Goal: Task Accomplishment & Management: Complete application form

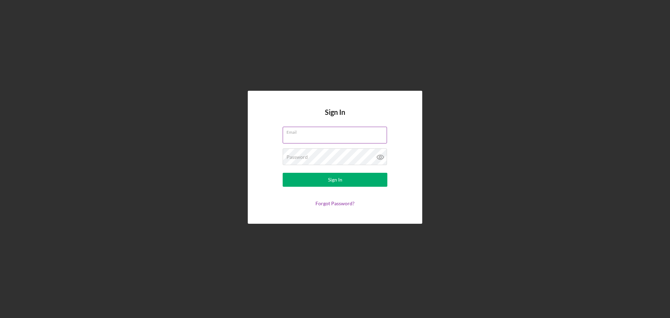
click at [313, 137] on input "Email" at bounding box center [335, 135] width 104 height 17
click at [363, 143] on input "Email" at bounding box center [335, 135] width 104 height 17
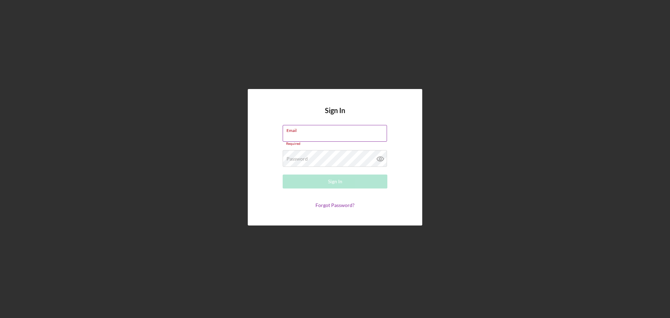
type input "[EMAIL_ADDRESS][DOMAIN_NAME]"
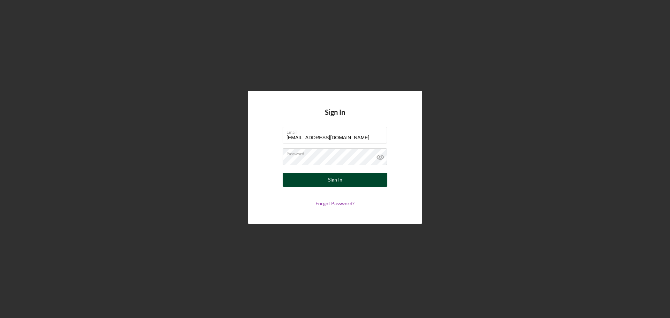
click at [306, 181] on button "Sign In" at bounding box center [335, 180] width 105 height 14
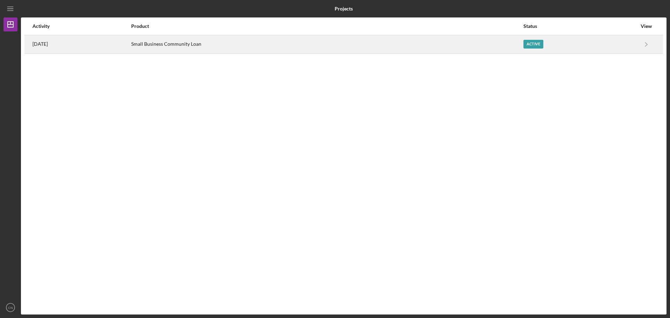
click at [529, 47] on div "Active" at bounding box center [534, 44] width 20 height 9
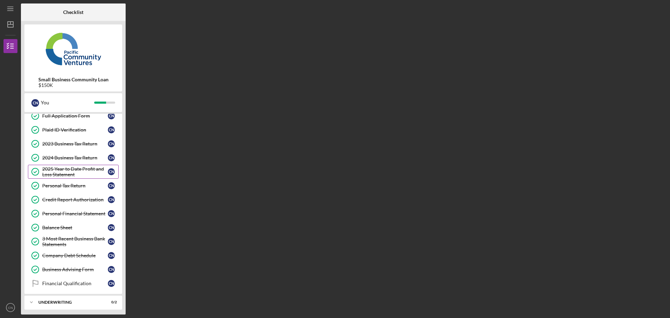
scroll to position [53, 0]
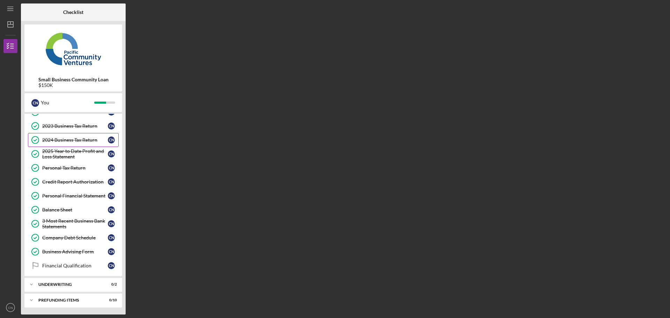
click at [72, 135] on link "2024 Business Tax Return 2024 Business Tax Return C N" at bounding box center [73, 140] width 91 height 14
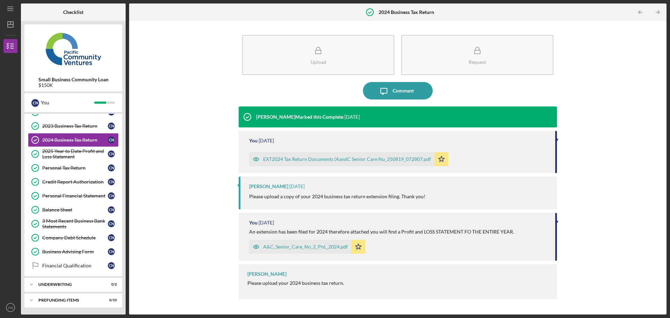
click at [636, 165] on div "Upload Request Icon/Message Comment [PERSON_NAME] Marked this Complete [DATE] Y…" at bounding box center [398, 167] width 531 height 287
click at [634, 166] on div "Upload Request Icon/Message Comment [PERSON_NAME] Marked this Complete [DATE] Y…" at bounding box center [398, 167] width 531 height 287
drag, startPoint x: 634, startPoint y: 166, endPoint x: 633, endPoint y: 169, distance: 3.6
click at [633, 169] on div "Upload Request Icon/Message Comment [PERSON_NAME] Marked this Complete [DATE] Y…" at bounding box center [398, 167] width 531 height 287
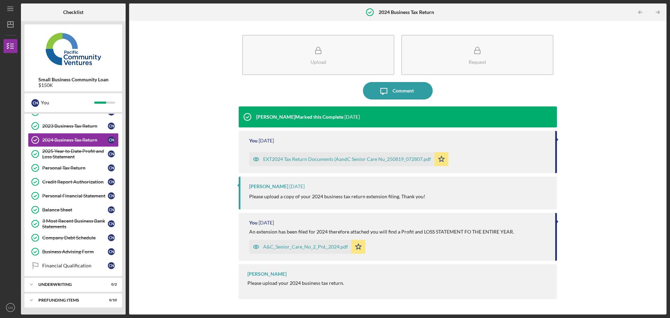
click at [633, 169] on div "Upload Request Icon/Message Comment [PERSON_NAME] Marked this Complete [DATE] Y…" at bounding box center [398, 167] width 531 height 287
click at [624, 165] on div "Upload Request Icon/Message Comment [PERSON_NAME] Marked this Complete [DATE] Y…" at bounding box center [398, 167] width 531 height 287
click at [594, 89] on div "Upload Request Icon/Message Comment [PERSON_NAME] Marked this Complete [DATE] Y…" at bounding box center [398, 167] width 531 height 287
drag, startPoint x: 594, startPoint y: 89, endPoint x: 514, endPoint y: 101, distance: 81.1
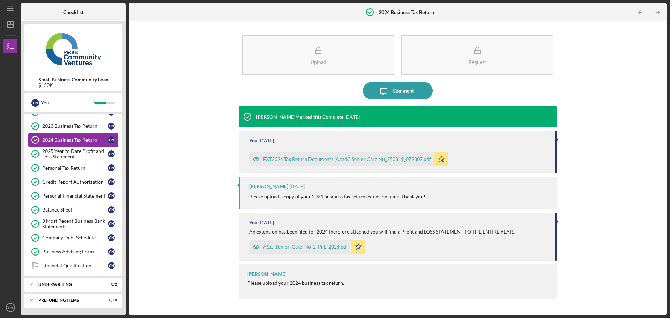
click at [593, 89] on div "Upload Request Icon/Message Comment [PERSON_NAME] Marked this Complete [DATE] Y…" at bounding box center [398, 167] width 531 height 287
drag, startPoint x: 401, startPoint y: 112, endPoint x: 223, endPoint y: 116, distance: 177.1
click at [223, 116] on div "Upload Request Icon/Message Comment [PERSON_NAME] Marked this Complete [DATE] Y…" at bounding box center [398, 167] width 531 height 287
click at [557, 63] on div "Upload Request Icon/Message Comment [PERSON_NAME] Marked this Complete [DATE] Y…" at bounding box center [398, 167] width 531 height 287
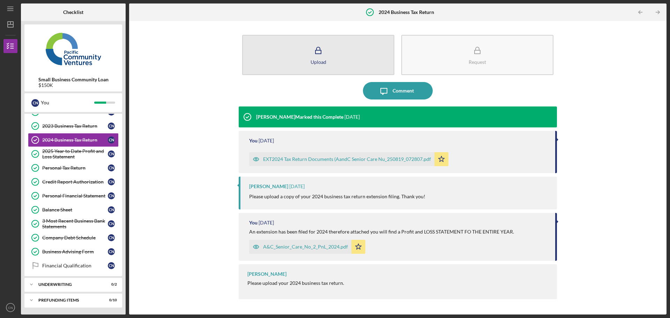
click at [355, 60] on button "Upload" at bounding box center [318, 55] width 152 height 40
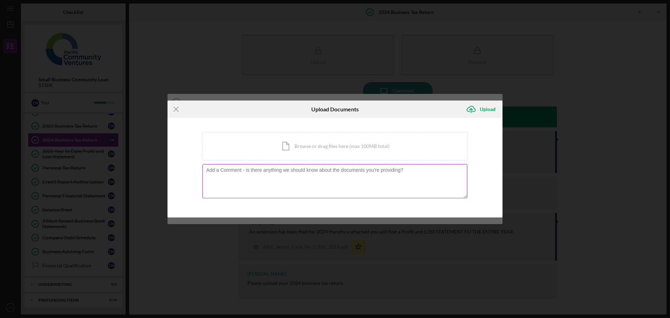
click at [311, 167] on div at bounding box center [335, 182] width 265 height 36
click at [331, 147] on div "Icon/Document Browse or drag files here (max 100MB total) Tap to choose files o…" at bounding box center [335, 146] width 265 height 29
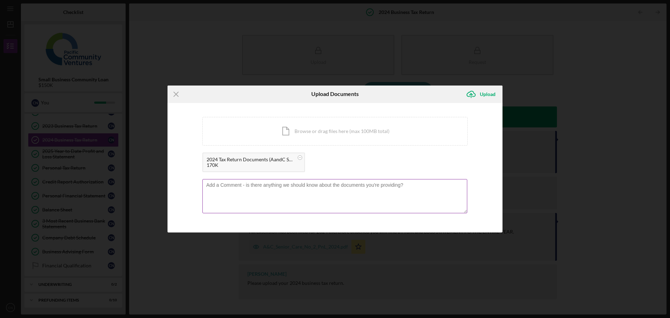
click at [303, 191] on textarea at bounding box center [335, 196] width 265 height 34
type textarea "D"
click at [393, 190] on textarea "[PERSON_NAME], attached is the 2024 tax return. Thank you for your help and" at bounding box center [335, 196] width 265 height 34
click at [375, 186] on textarea "[PERSON_NAME], attached is the 2024 tax return. Thank you for your help and" at bounding box center [335, 196] width 265 height 34
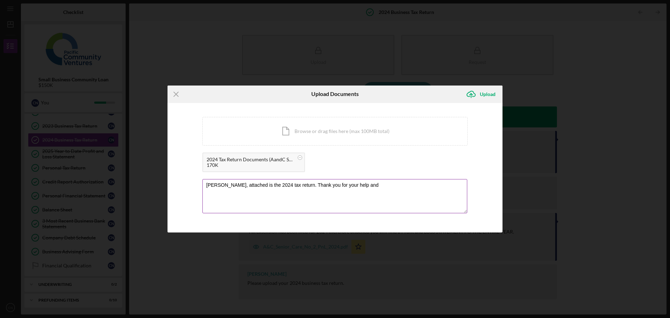
click at [375, 186] on textarea "[PERSON_NAME], attached is the 2024 tax return. Thank you for your help and" at bounding box center [335, 196] width 265 height 34
click at [395, 196] on textarea "[PERSON_NAME], attached is the 2024 tax return. Thank you for your help and" at bounding box center [335, 196] width 265 height 34
click at [392, 191] on textarea "[PERSON_NAME], attached is the 2024 tax return. Thank you for your help and" at bounding box center [335, 196] width 265 height 34
click at [379, 186] on textarea "[PERSON_NAME], attached is the 2024 tax return. Thank you for your help and" at bounding box center [335, 196] width 265 height 34
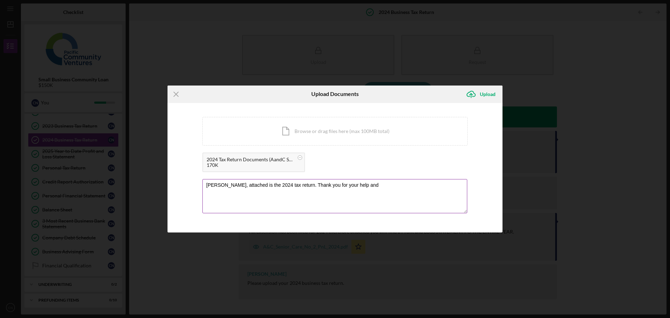
click at [379, 186] on textarea "[PERSON_NAME], attached is the 2024 tax return. Thank you for your help and" at bounding box center [335, 196] width 265 height 34
click at [401, 183] on textarea "[PERSON_NAME], attached is the 2024 tax return. Thank you for your help and" at bounding box center [335, 196] width 265 height 34
click at [395, 186] on textarea "[PERSON_NAME], attached is the 2024 tax return. Thank you for your help and" at bounding box center [335, 196] width 265 height 34
drag, startPoint x: 395, startPoint y: 186, endPoint x: 355, endPoint y: 185, distance: 39.1
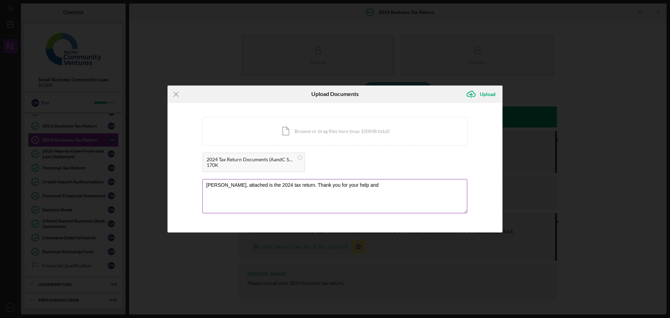
click at [354, 185] on textarea "[PERSON_NAME], attached is the 2024 tax return. Thank you for your help and" at bounding box center [335, 196] width 265 height 34
type textarea "[PERSON_NAME], attached is the 2024 tax return. Thank you for your help and i l…"
click at [485, 95] on div "Upload" at bounding box center [488, 94] width 16 height 14
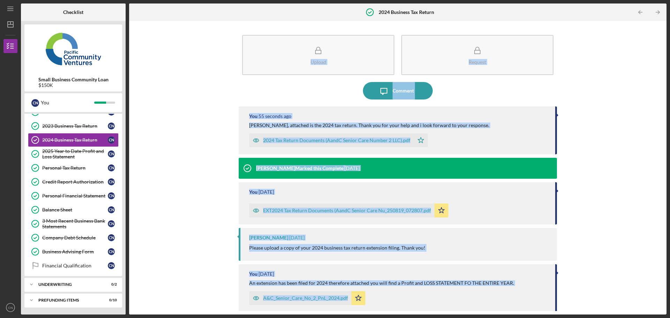
drag, startPoint x: 362, startPoint y: 293, endPoint x: 242, endPoint y: 24, distance: 294.5
click at [242, 24] on div "Upload Request Icon/Message Comment You 55 seconds ago [PERSON_NAME], attached …" at bounding box center [398, 168] width 538 height 294
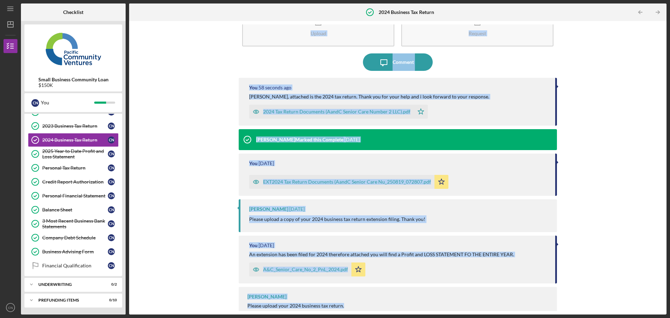
scroll to position [39, 0]
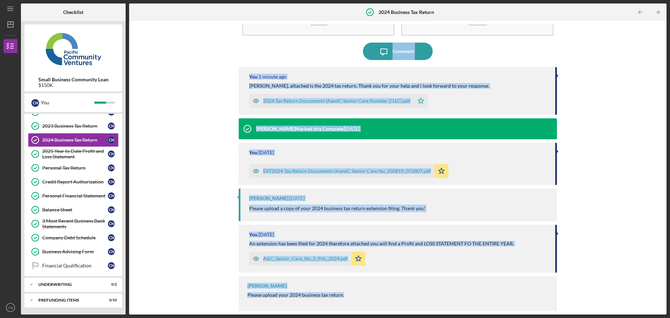
drag, startPoint x: 575, startPoint y: 296, endPoint x: 573, endPoint y: 307, distance: 10.8
click at [576, 296] on div "Upload Request Icon/Message Comment You 1 minute ago [PERSON_NAME], attached is…" at bounding box center [398, 167] width 531 height 287
click at [582, 295] on div "Upload Request Icon/Message Comment You 1 minute ago [PERSON_NAME], attached is…" at bounding box center [398, 167] width 531 height 287
click at [555, 288] on div "[PERSON_NAME] Please upload your 2024 business tax return." at bounding box center [398, 293] width 318 height 35
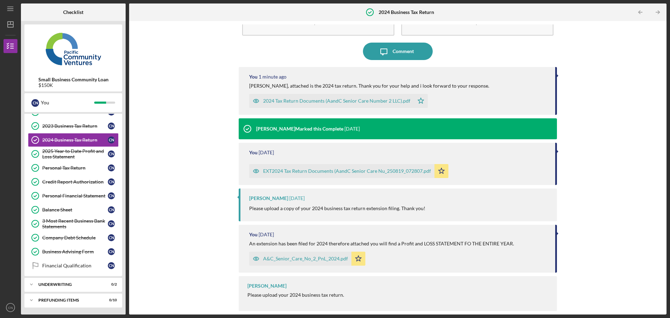
drag, startPoint x: 555, startPoint y: 288, endPoint x: 579, endPoint y: 282, distance: 24.3
click at [556, 287] on div "Upload Request Icon/Message Comment You 1 minute ago [PERSON_NAME], attached is…" at bounding box center [398, 167] width 531 height 287
click at [579, 282] on div "Upload Request Icon/Message Comment You 1 minute ago [PERSON_NAME], attached is…" at bounding box center [398, 167] width 531 height 287
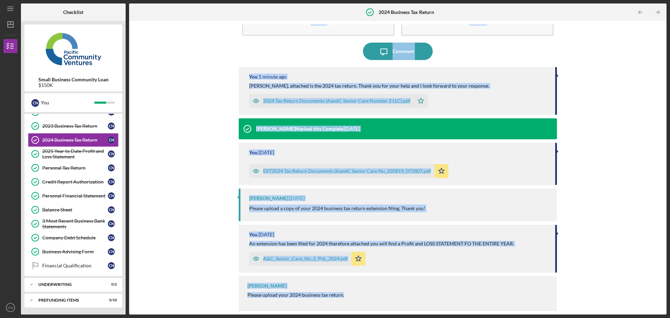
scroll to position [0, 0]
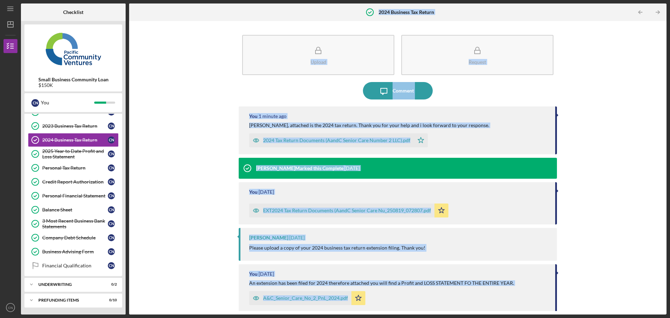
drag, startPoint x: 375, startPoint y: 305, endPoint x: 239, endPoint y: -20, distance: 352.3
click at [239, 0] on html "Icon/Menu 2024 Business Tax Return 2024 Business Tax Return Checklist Small Bus…" at bounding box center [335, 159] width 670 height 318
click at [202, 76] on div "Upload Request Icon/Message Comment You 2 minutes ago [PERSON_NAME], attached i…" at bounding box center [398, 167] width 531 height 287
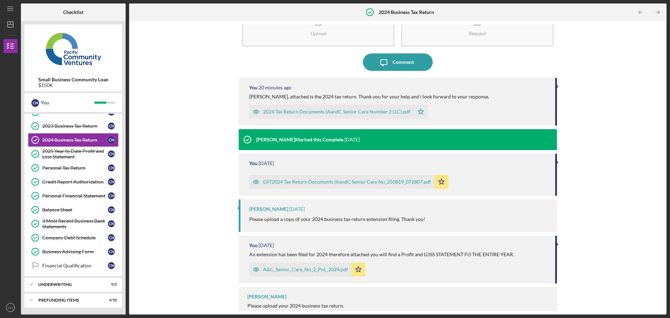
scroll to position [39, 0]
